Goal: Transaction & Acquisition: Purchase product/service

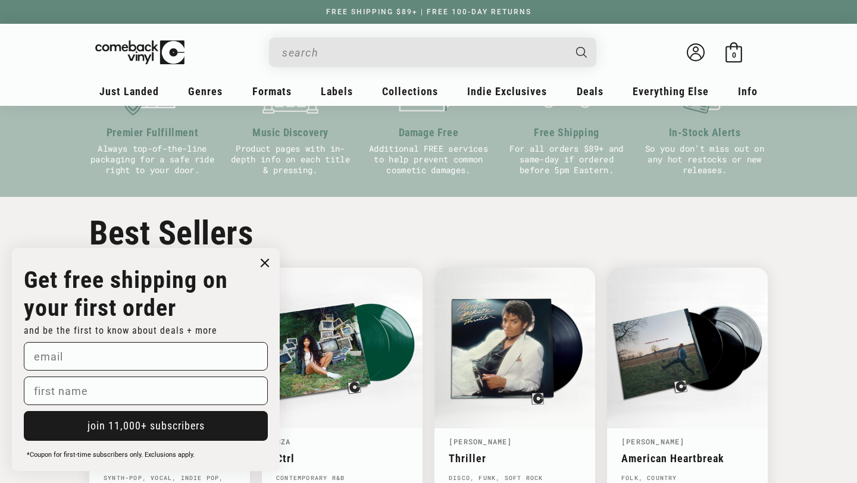
scroll to position [516, 0]
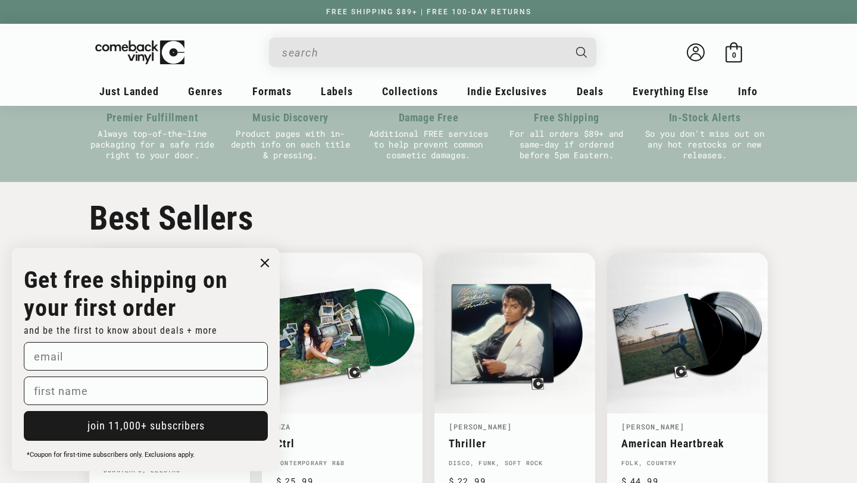
click at [266, 259] on circle "Close dialog" at bounding box center [265, 263] width 17 height 17
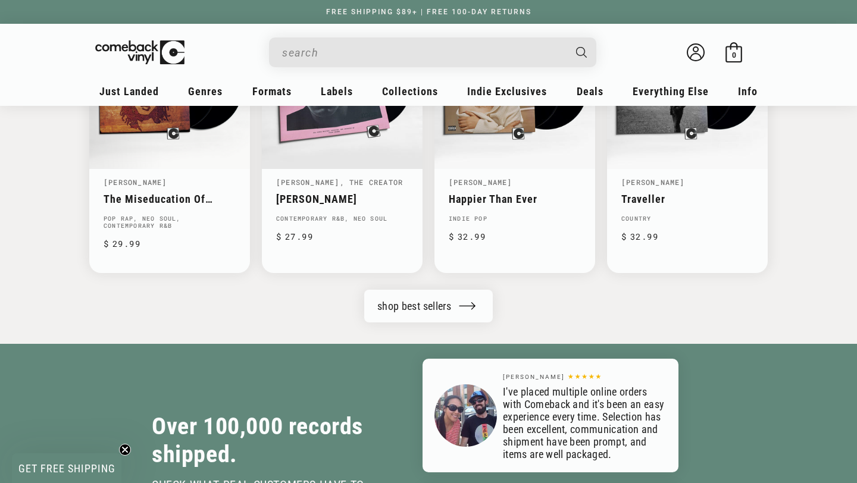
scroll to position [1574, 0]
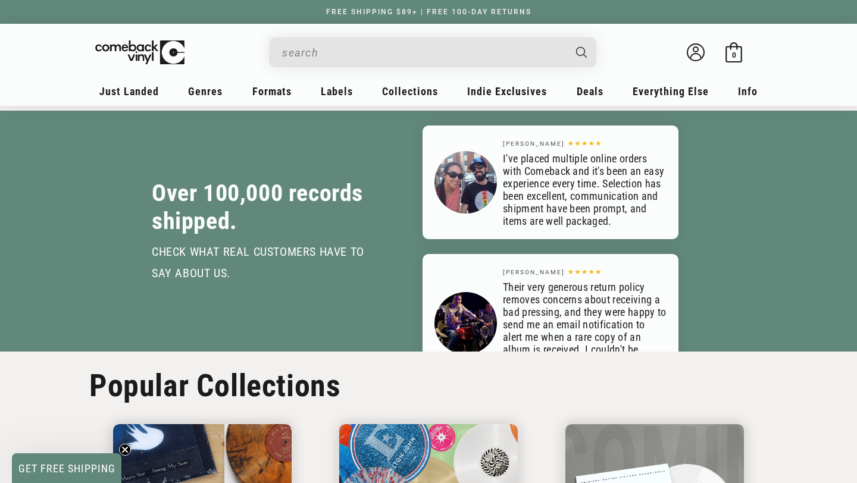
click at [357, 55] on input "When autocomplete results are available use up and down arrows to review and en…" at bounding box center [423, 52] width 282 height 24
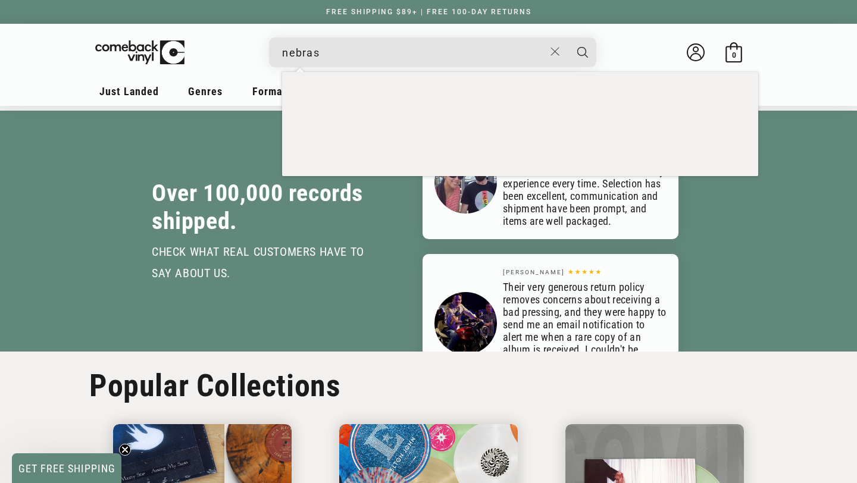
scroll to position [0, 857]
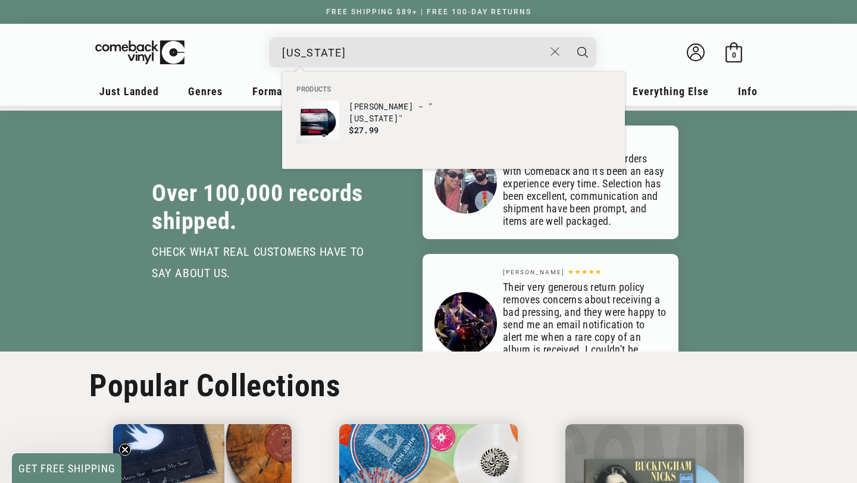
type input "[US_STATE]"
click at [568, 38] on button "Search" at bounding box center [583, 53] width 30 height 30
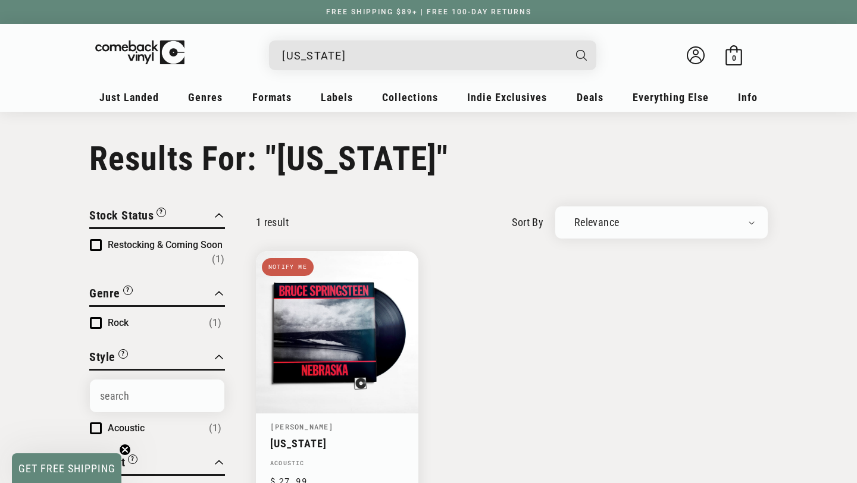
click at [329, 52] on input "nebraska" at bounding box center [423, 55] width 282 height 24
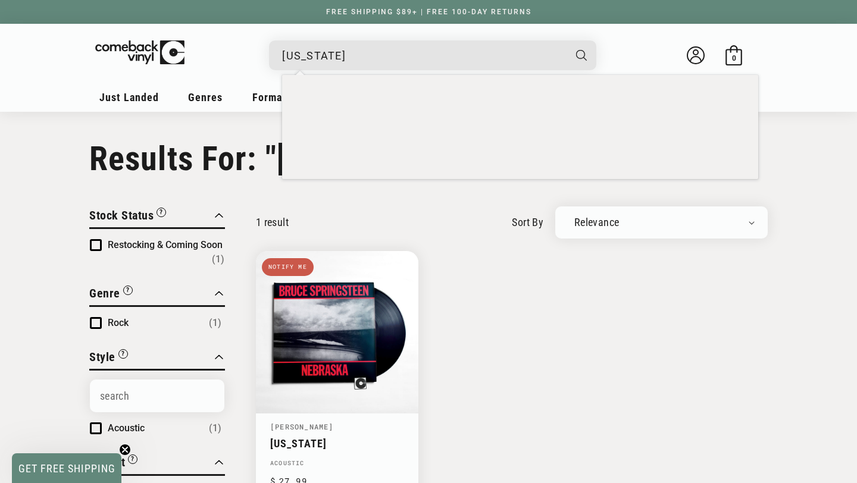
click at [329, 52] on input "nebraska" at bounding box center [423, 55] width 282 height 24
type input "laufey"
click at [568, 40] on button "Search" at bounding box center [583, 55] width 30 height 30
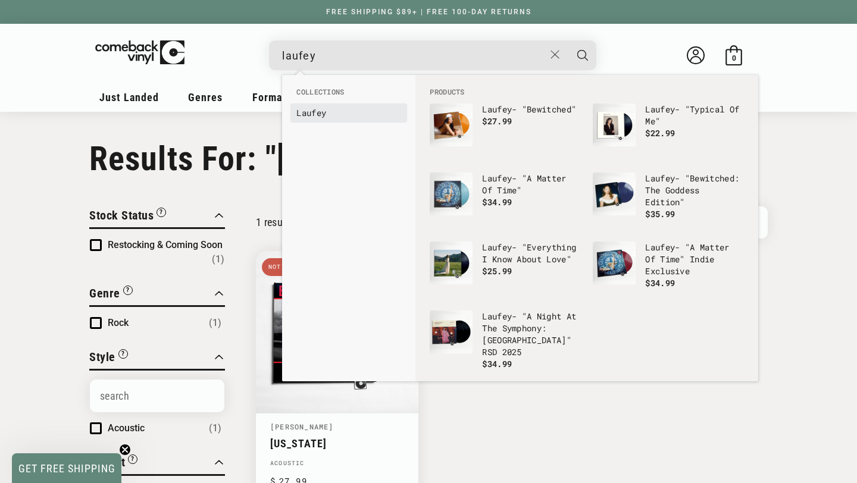
click at [321, 111] on b "Laufey" at bounding box center [311, 112] width 30 height 11
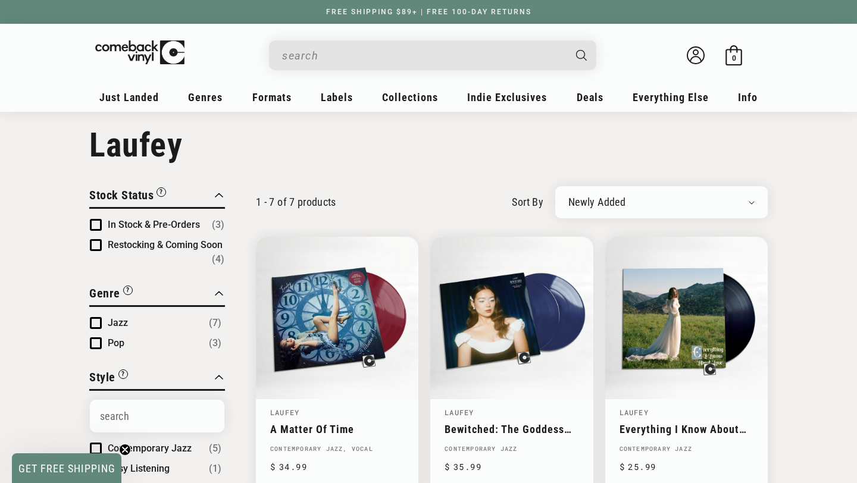
scroll to position [33, 0]
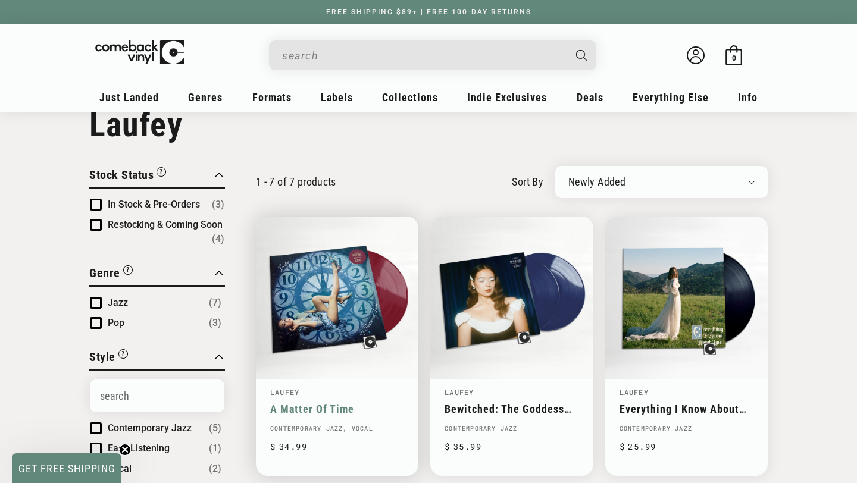
click at [295, 403] on link "A Matter Of Time" at bounding box center [337, 409] width 134 height 13
